Goal: Task Accomplishment & Management: Use online tool/utility

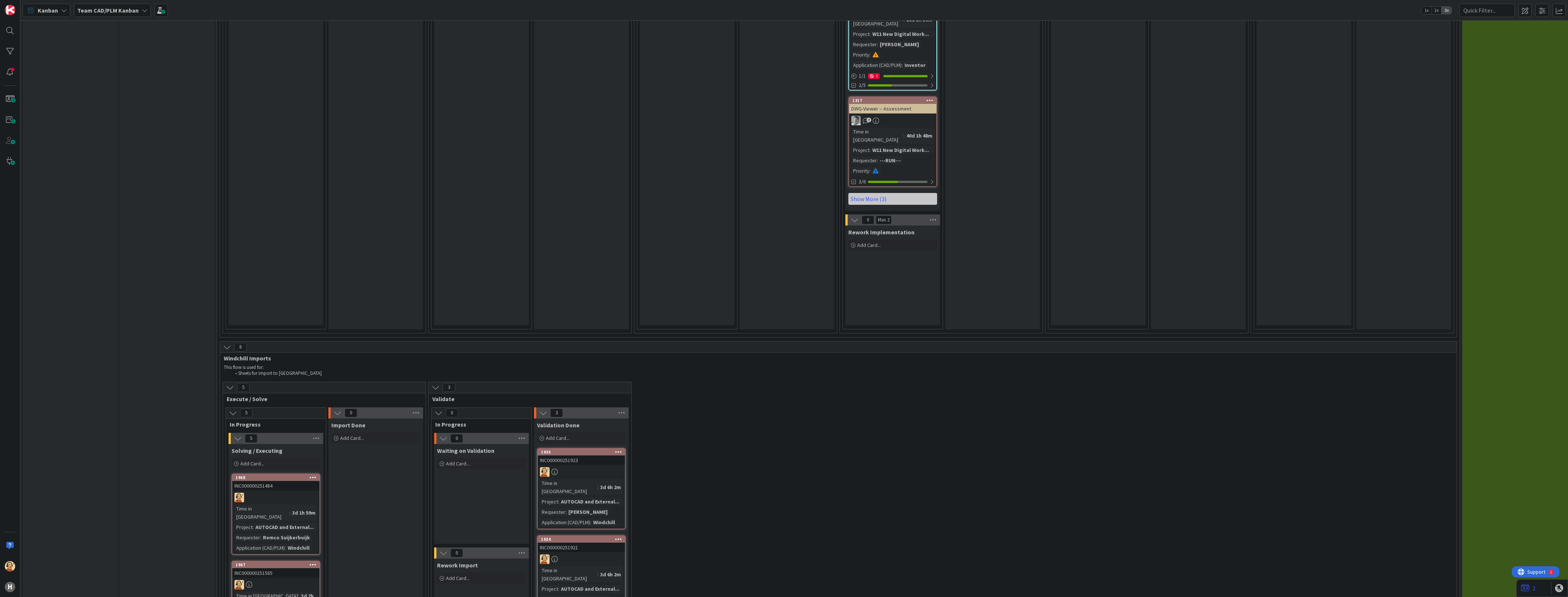
scroll to position [1988, 0]
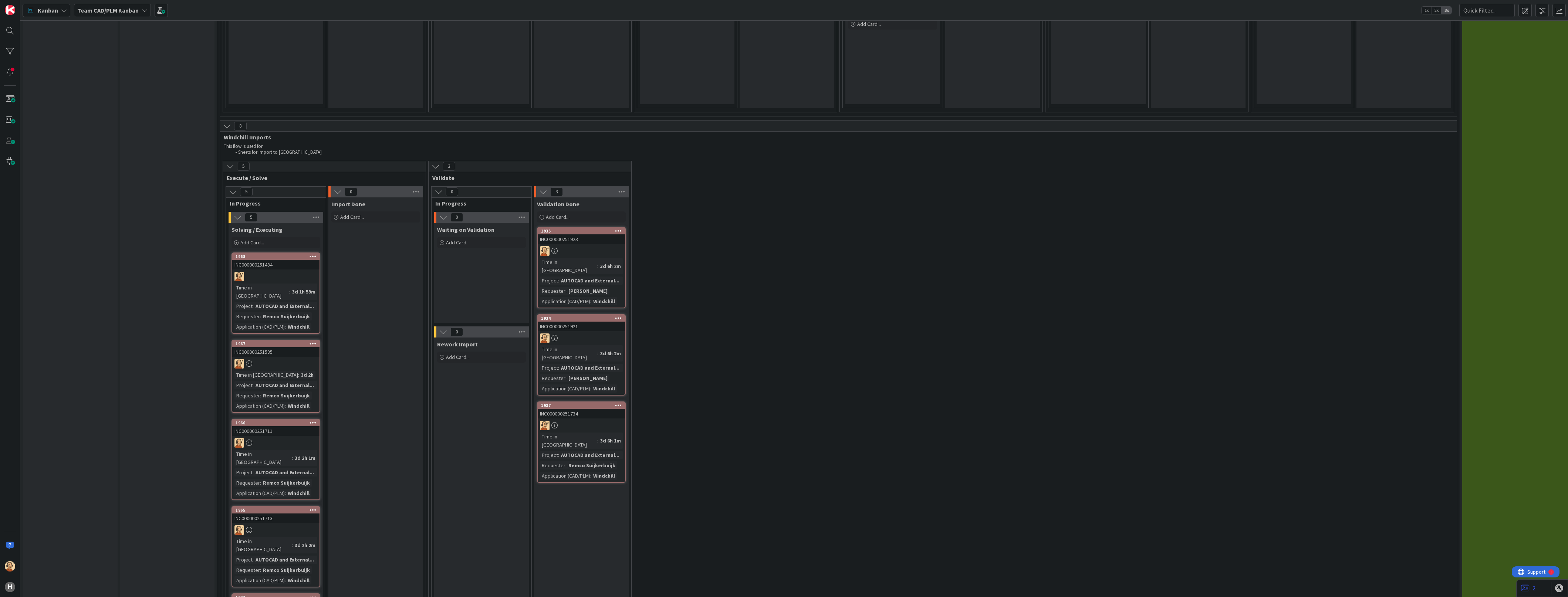
click at [286, 272] on div at bounding box center [276, 277] width 87 height 10
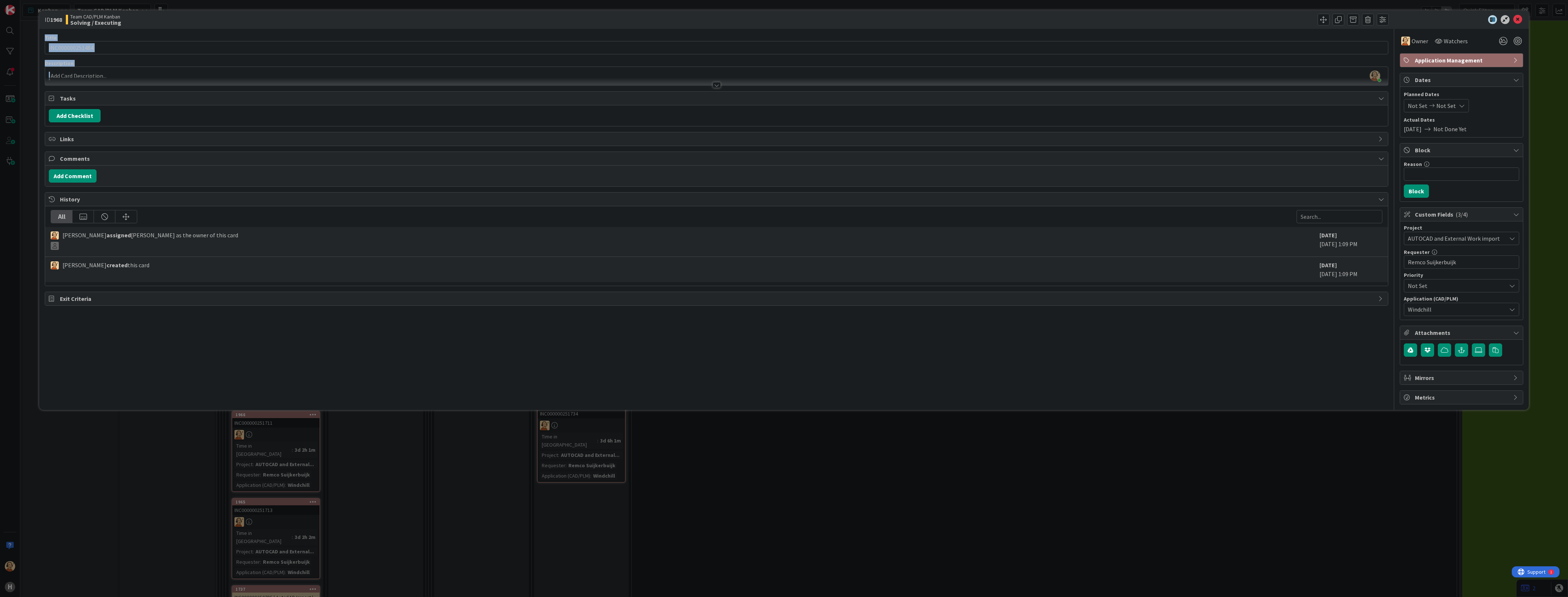
drag, startPoint x: 1517, startPoint y: 24, endPoint x: 194, endPoint y: 95, distance: 1324.9
click at [194, 95] on div "ID 1968 Team CAD/PLM Kanban Solving / Executing Title 15 / 128 INC000000251484 …" at bounding box center [783, 210] width 1489 height 400
drag, startPoint x: 194, startPoint y: 95, endPoint x: 183, endPoint y: 91, distance: 11.7
click at [193, 94] on span "Tasks" at bounding box center [717, 98] width 1315 height 9
click at [82, 83] on div at bounding box center [716, 82] width 1343 height 8
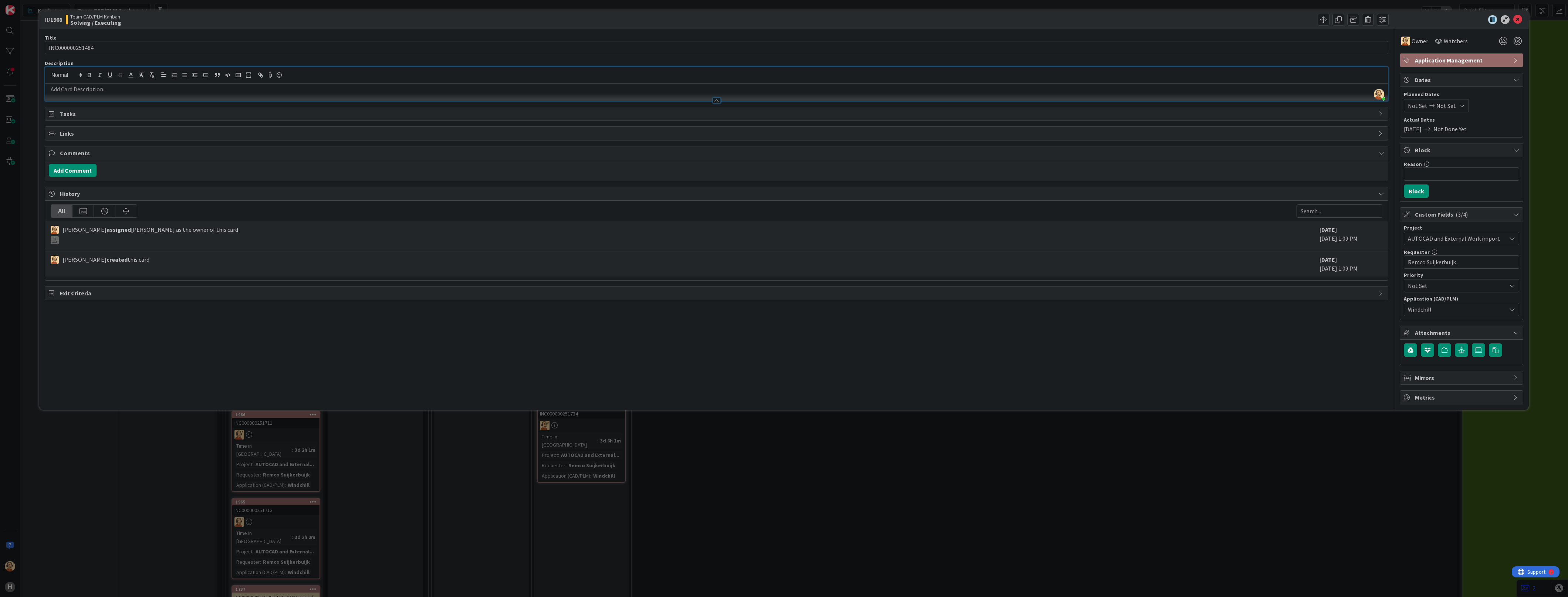
click at [93, 95] on div at bounding box center [716, 97] width 1343 height 8
click at [685, 19] on icon at bounding box center [1517, 19] width 9 height 9
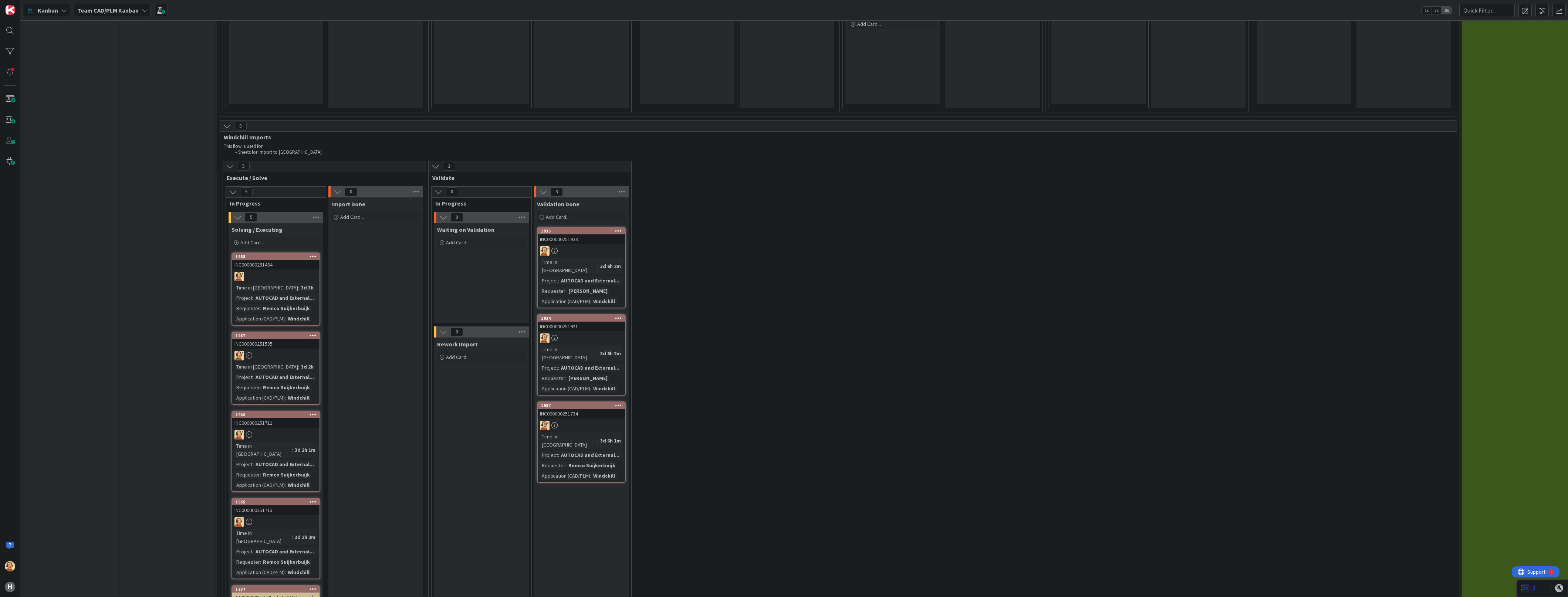
click at [293, 344] on div "3d 2h 2m" at bounding box center [305, 537] width 24 height 8
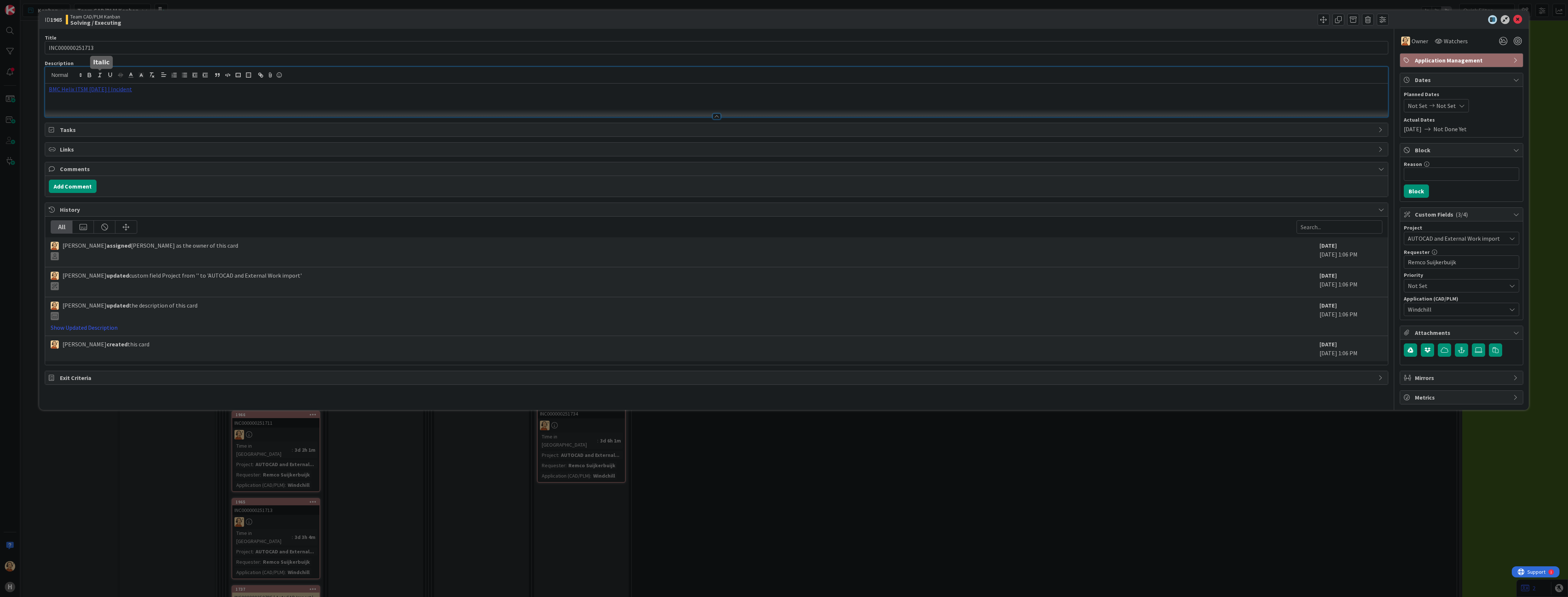
click at [100, 79] on div "BMC Helix ITSM [DATE] | Incident" at bounding box center [716, 92] width 1343 height 50
click at [103, 91] on link "BMC Helix ITSM [DATE] | Incident" at bounding box center [90, 89] width 83 height 7
click at [99, 103] on link "[URL][PERSON_NAME][DOMAIN_NAME]" at bounding box center [82, 103] width 74 height 10
click at [685, 20] on icon at bounding box center [1517, 19] width 9 height 9
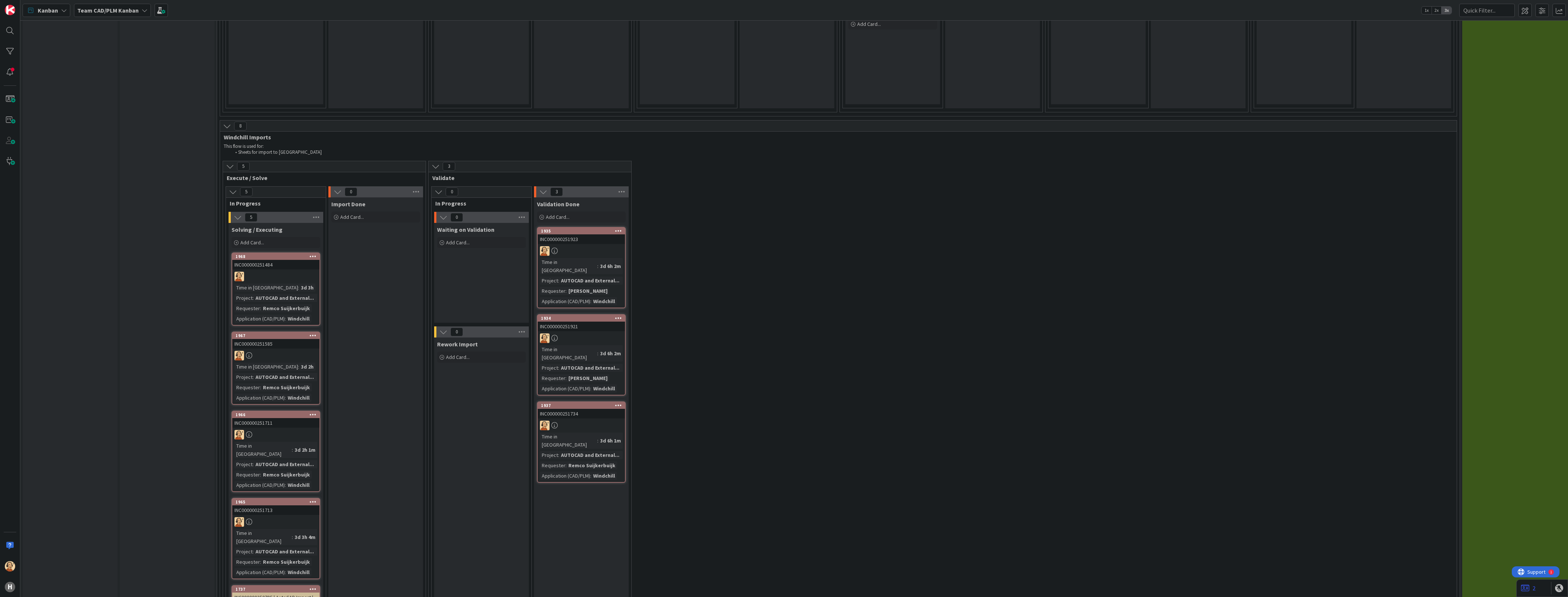
click at [275, 272] on div at bounding box center [276, 277] width 87 height 10
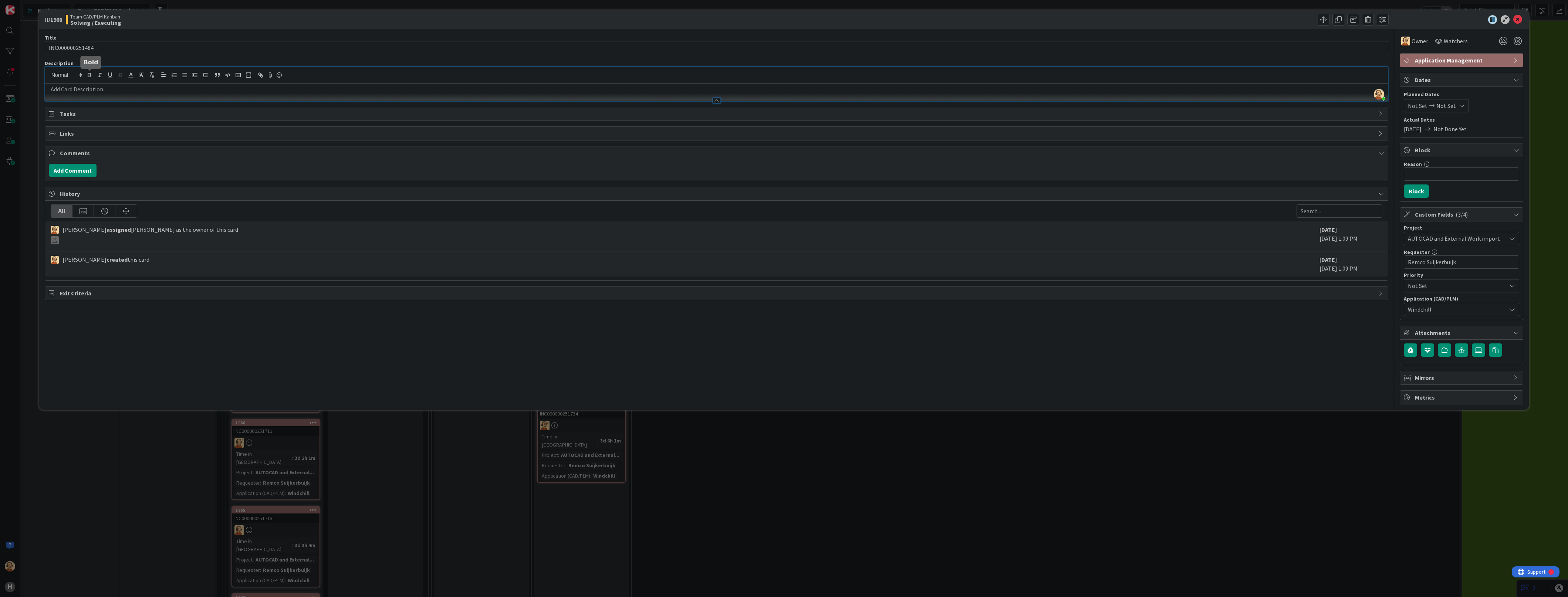
click at [85, 77] on div "[PERSON_NAME] just joined" at bounding box center [716, 84] width 1343 height 34
click at [685, 21] on icon at bounding box center [1517, 19] width 9 height 9
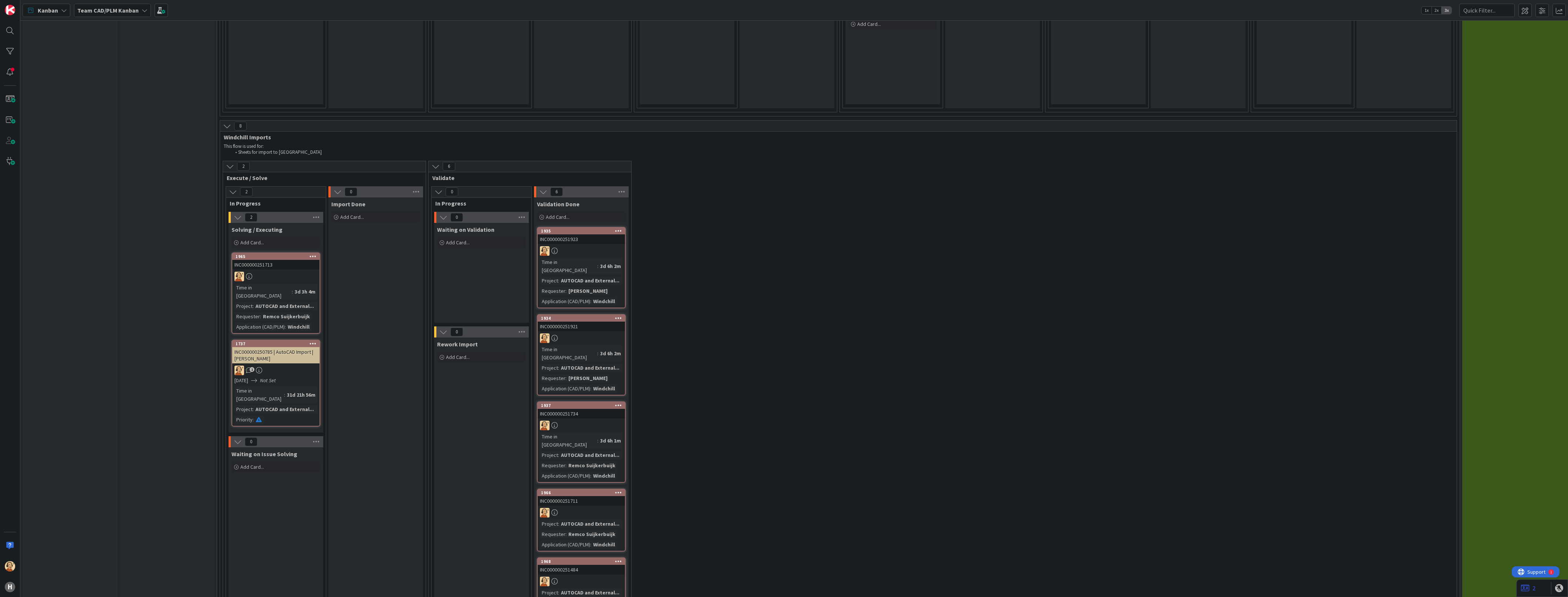
click at [296, 260] on div "INC000000251713" at bounding box center [276, 265] width 87 height 10
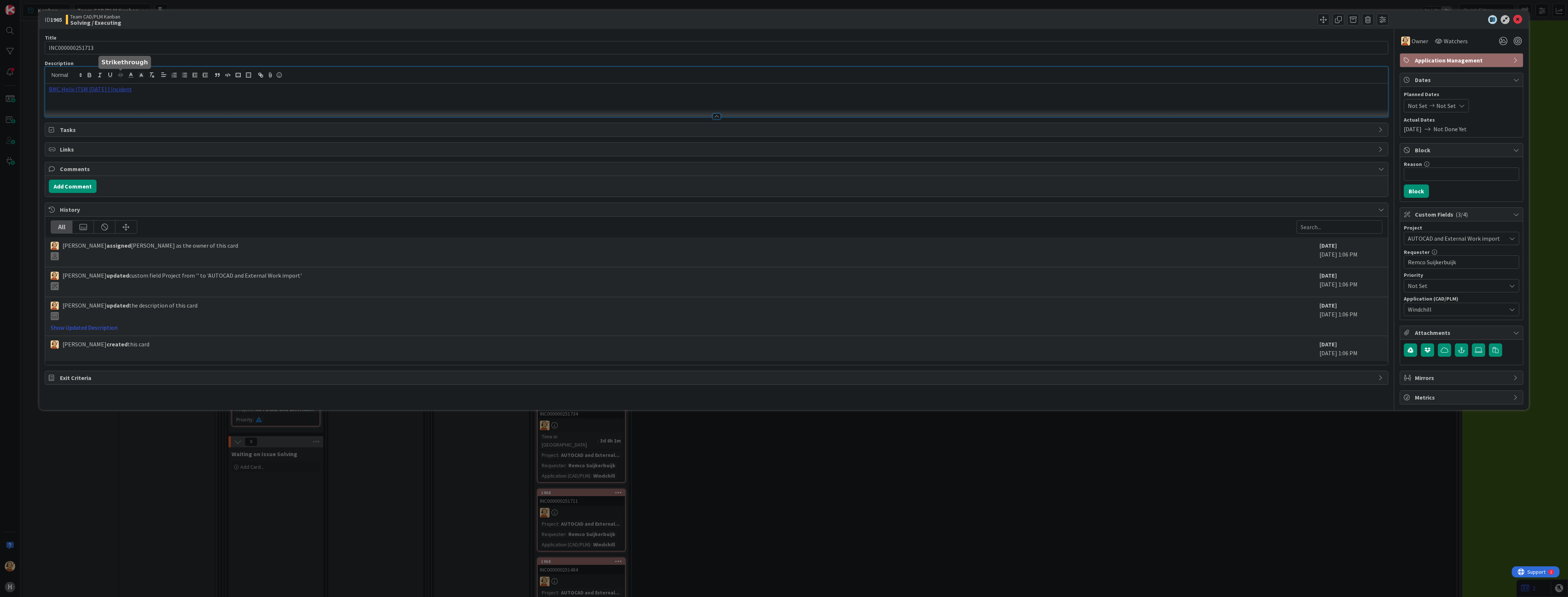
click at [121, 78] on div "BMC Helix ITSM [DATE] | Incident" at bounding box center [716, 92] width 1343 height 50
click at [96, 104] on link "[URL][PERSON_NAME][DOMAIN_NAME]" at bounding box center [82, 103] width 74 height 10
click at [685, 18] on icon at bounding box center [1517, 19] width 9 height 9
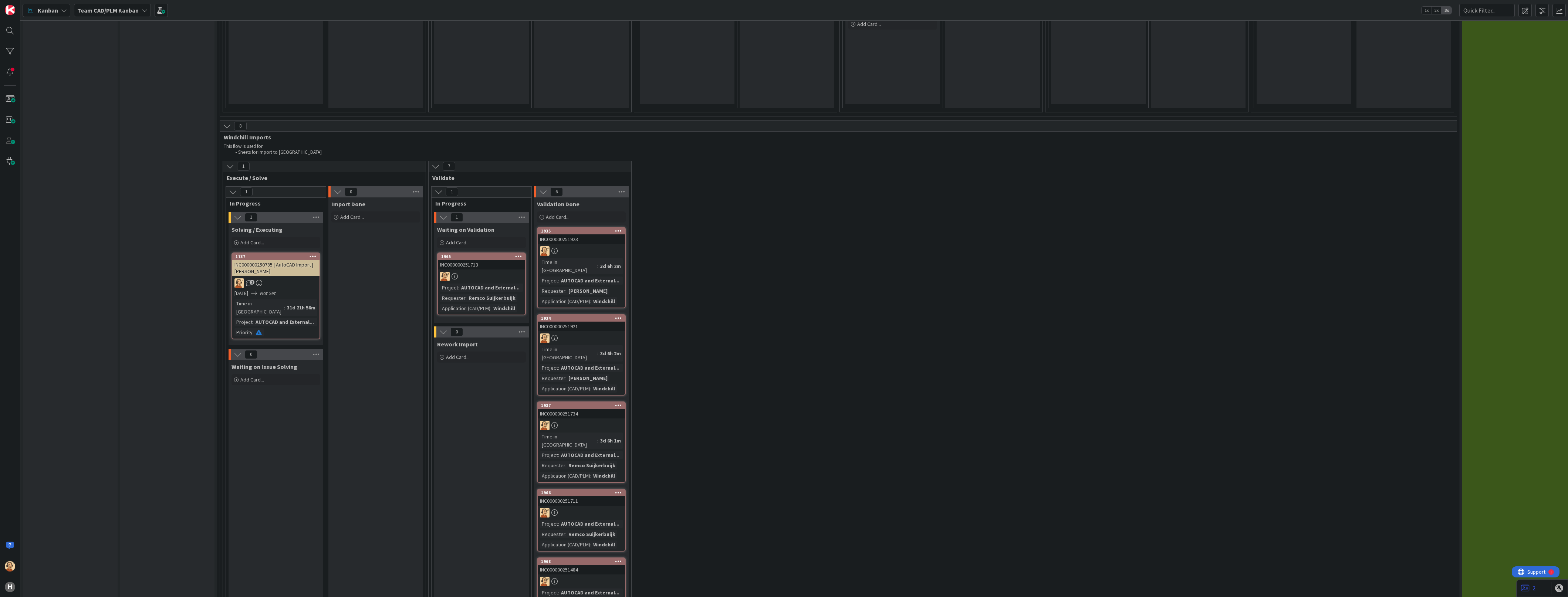
click at [483, 272] on div at bounding box center [481, 277] width 87 height 10
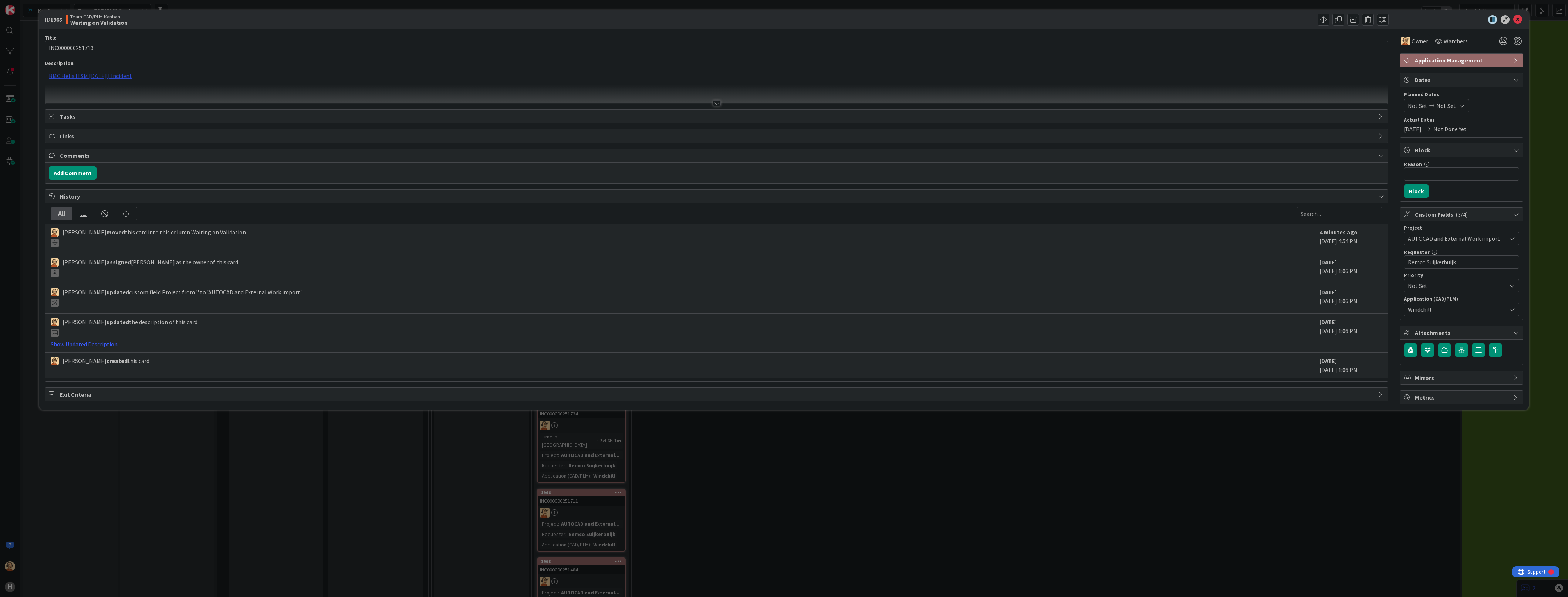
click at [108, 77] on div "BMC Helix ITSM [DATE] | Incident" at bounding box center [716, 85] width 1343 height 37
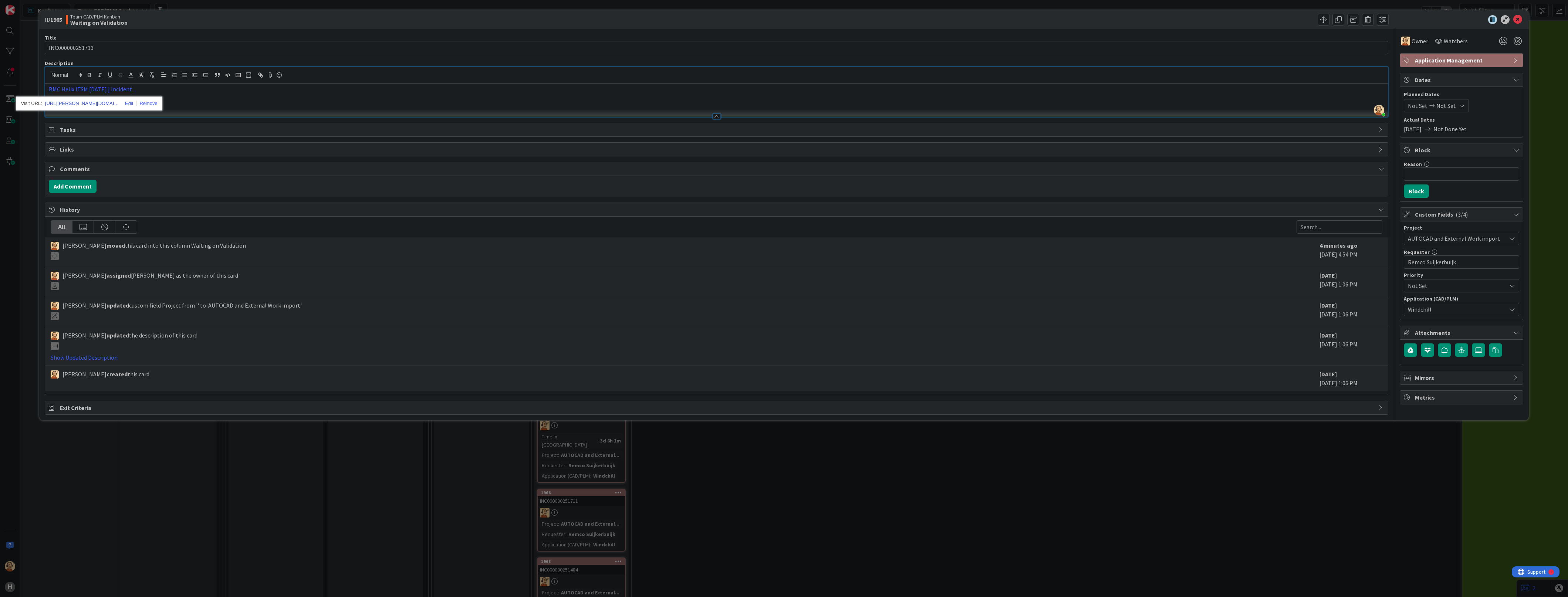
click at [88, 103] on link "[URL][PERSON_NAME][DOMAIN_NAME]" at bounding box center [82, 103] width 74 height 10
click at [685, 19] on icon at bounding box center [1517, 19] width 9 height 9
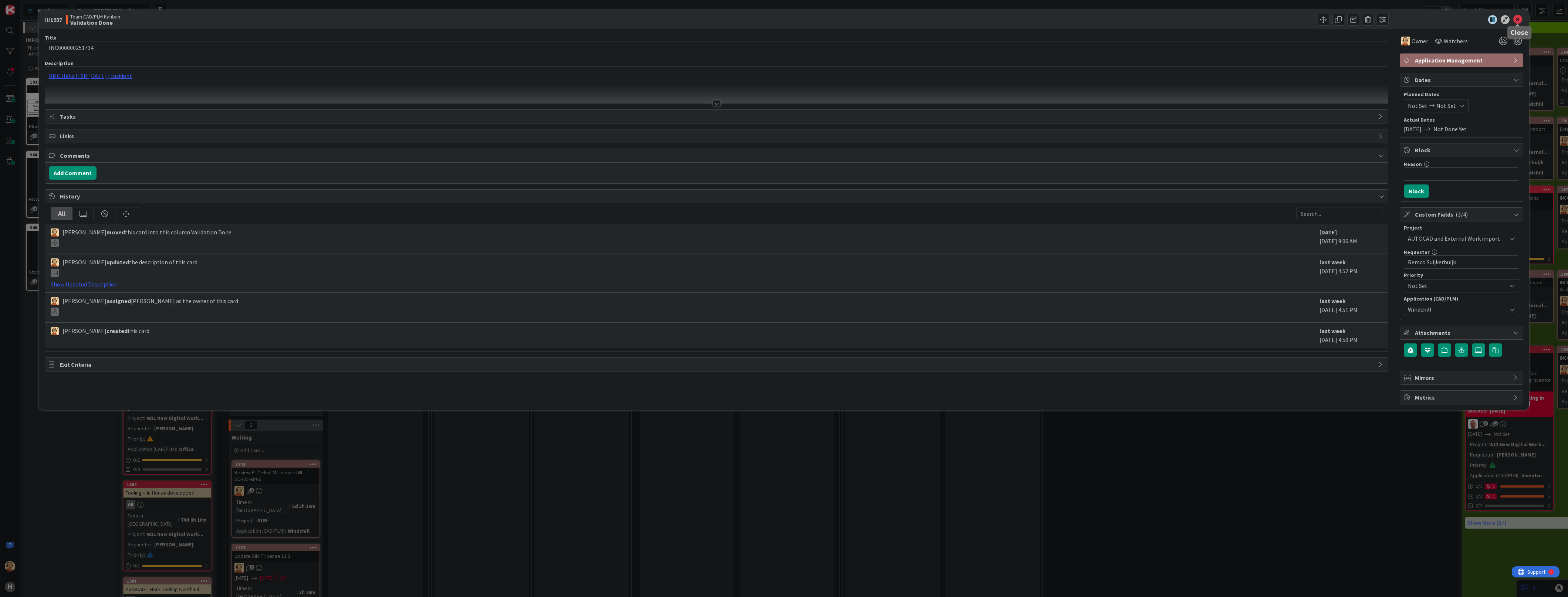
click at [1515, 17] on icon at bounding box center [1517, 19] width 9 height 9
